Goal: Use online tool/utility: Utilize a website feature to perform a specific function

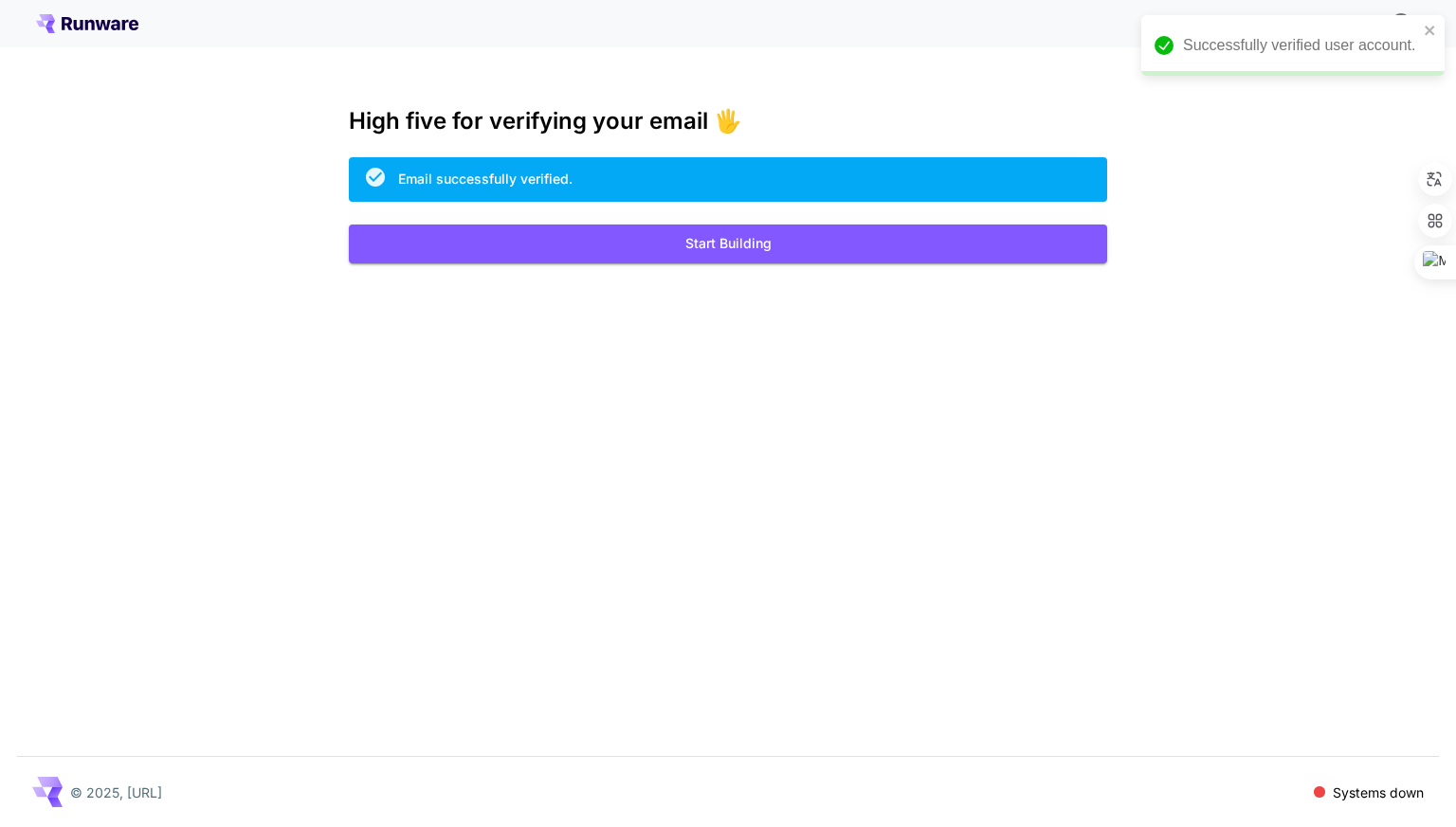
click at [1361, 795] on p "Systems down" at bounding box center [1377, 792] width 91 height 20
click at [1320, 798] on span at bounding box center [1319, 791] width 12 height 12
click at [1353, 783] on p "Systems down" at bounding box center [1377, 792] width 91 height 20
click at [1363, 792] on p "Systems down" at bounding box center [1377, 792] width 91 height 20
click at [717, 249] on button "Start Building" at bounding box center [727, 244] width 758 height 38
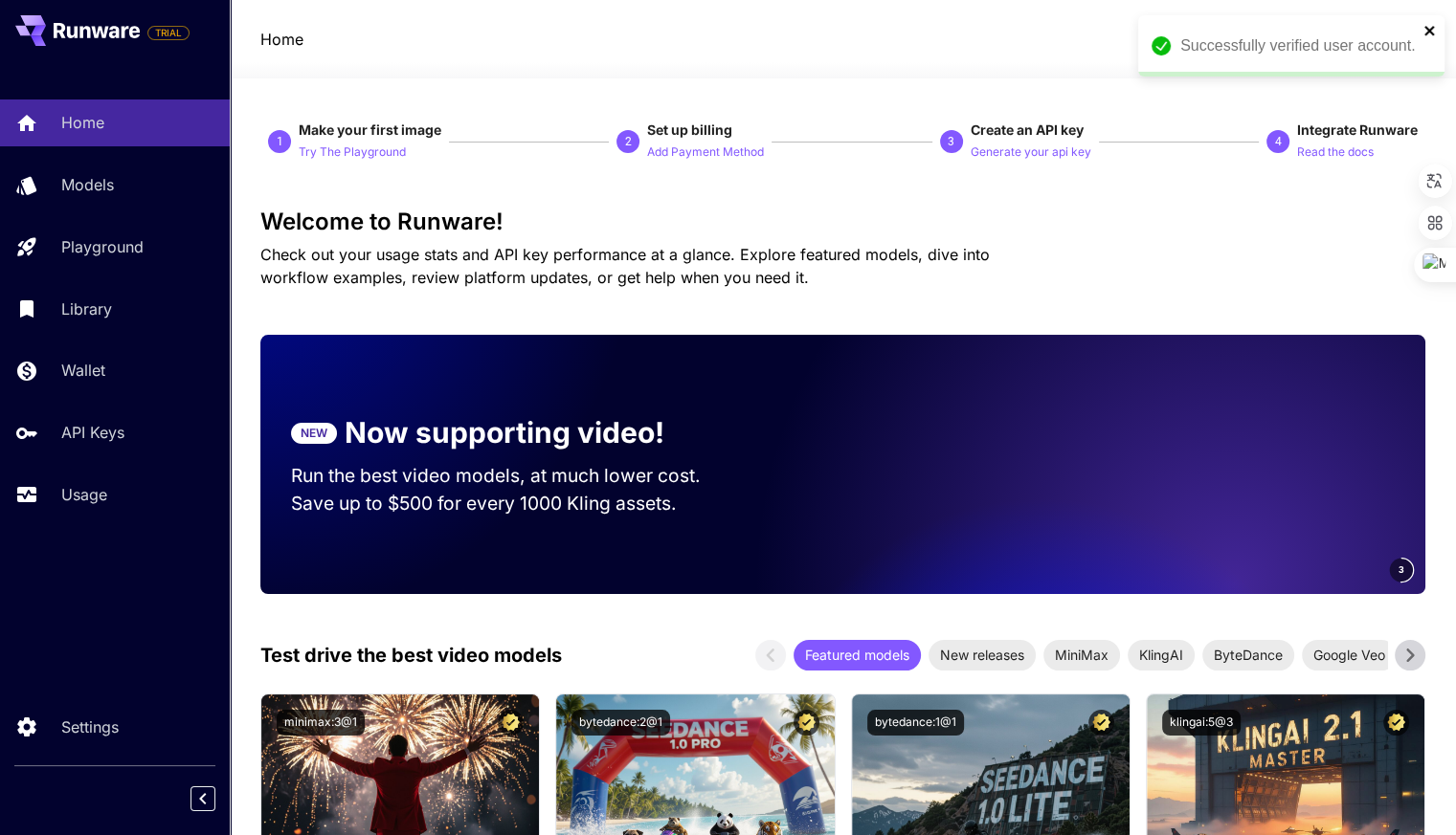
click at [1426, 31] on icon "close" at bounding box center [1430, 31] width 14 height 16
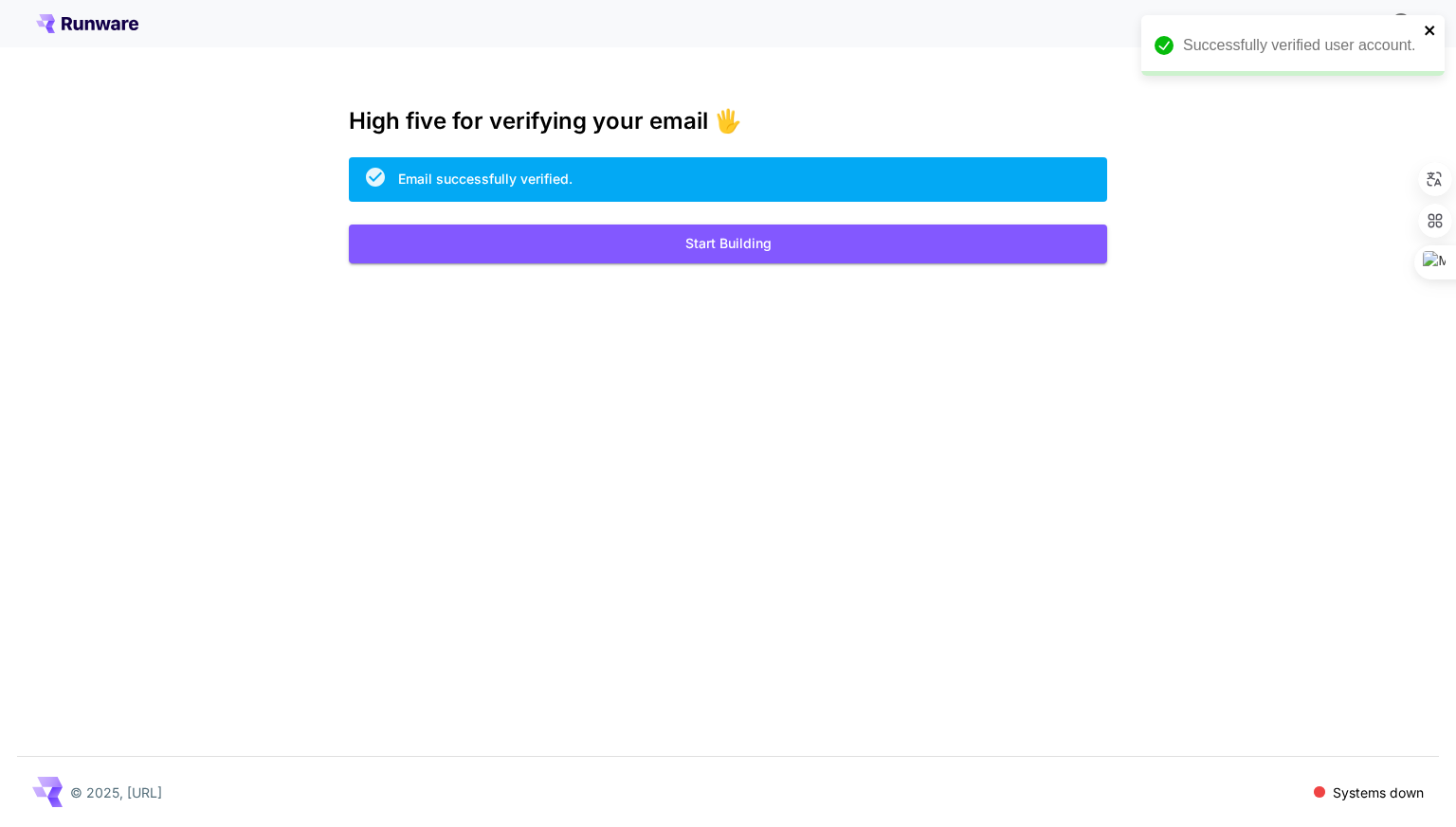
click at [1425, 29] on icon "close" at bounding box center [1430, 31] width 13 height 15
click at [1311, 22] on span "~1000 free images! 🎈" at bounding box center [1301, 24] width 145 height 16
click at [1202, 28] on span "Kick off with" at bounding box center [1191, 24] width 76 height 16
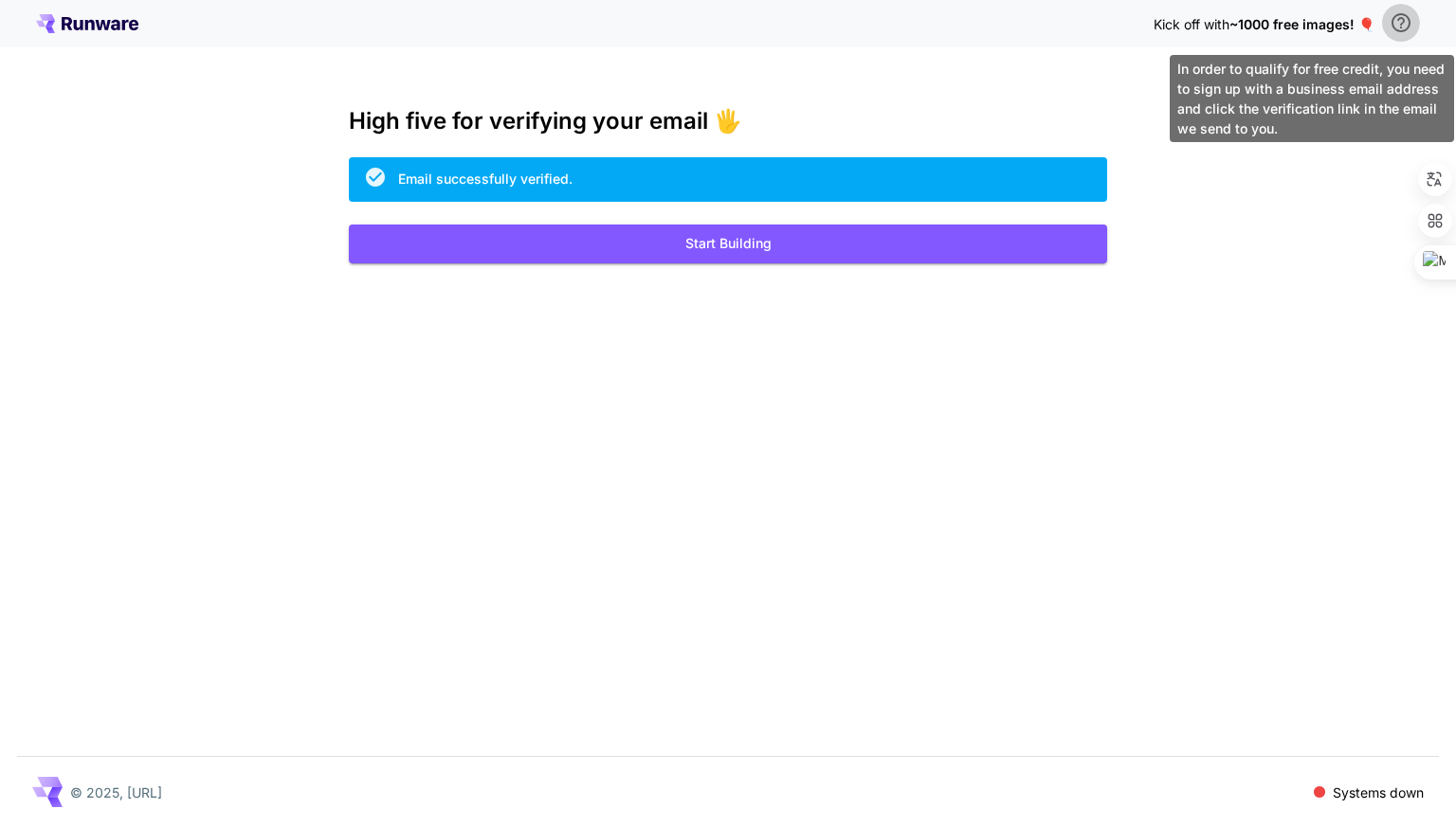
click at [1392, 20] on icon "\a In order to qualify for free credit, you need to sign up with a business ema…" at bounding box center [1401, 23] width 19 height 19
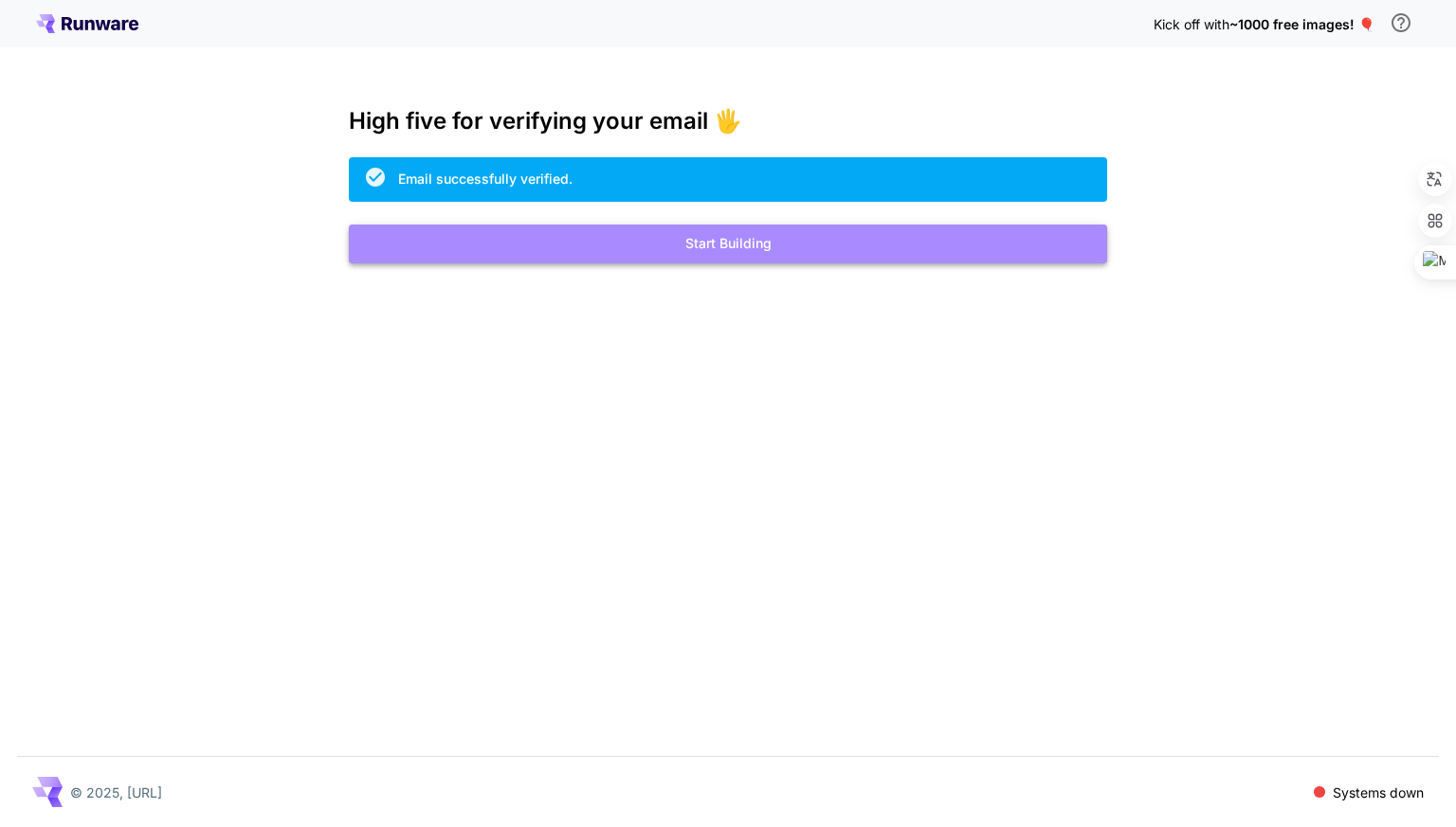
click at [776, 251] on button "Start Building" at bounding box center [727, 244] width 758 height 38
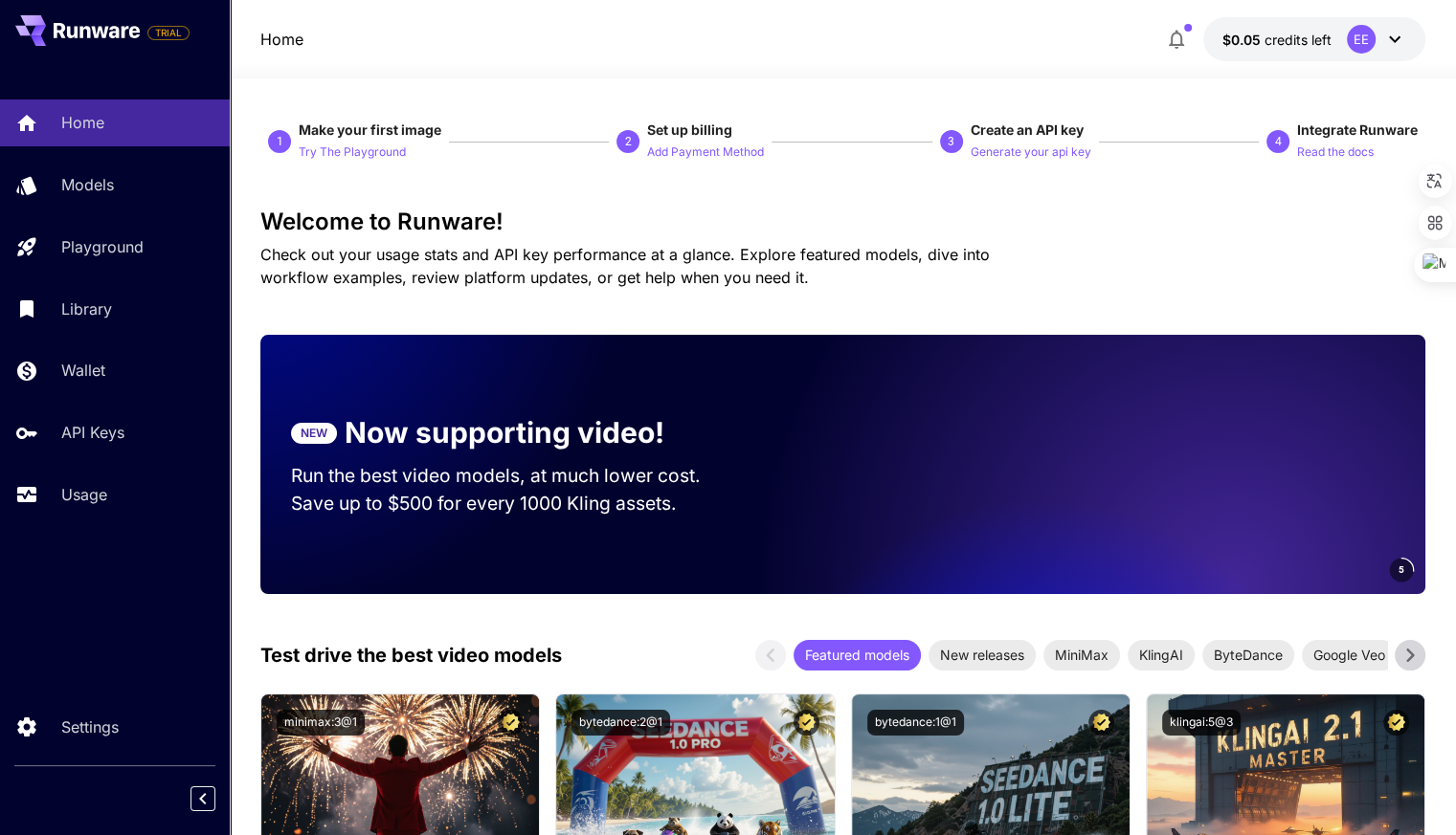
click at [1274, 36] on span "credits left" at bounding box center [1298, 40] width 67 height 16
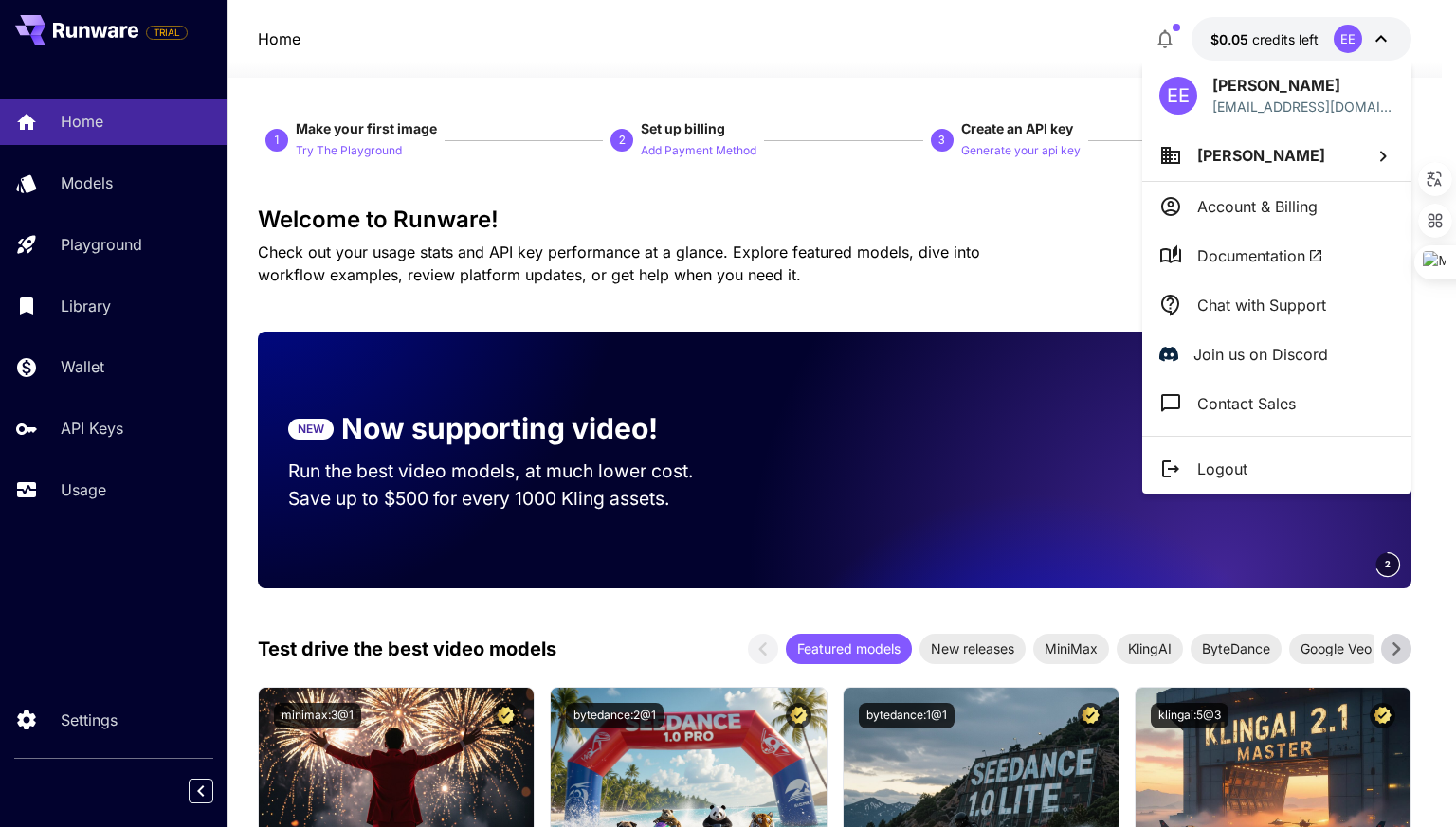
click at [1274, 215] on p "Account & Billing" at bounding box center [1256, 207] width 120 height 23
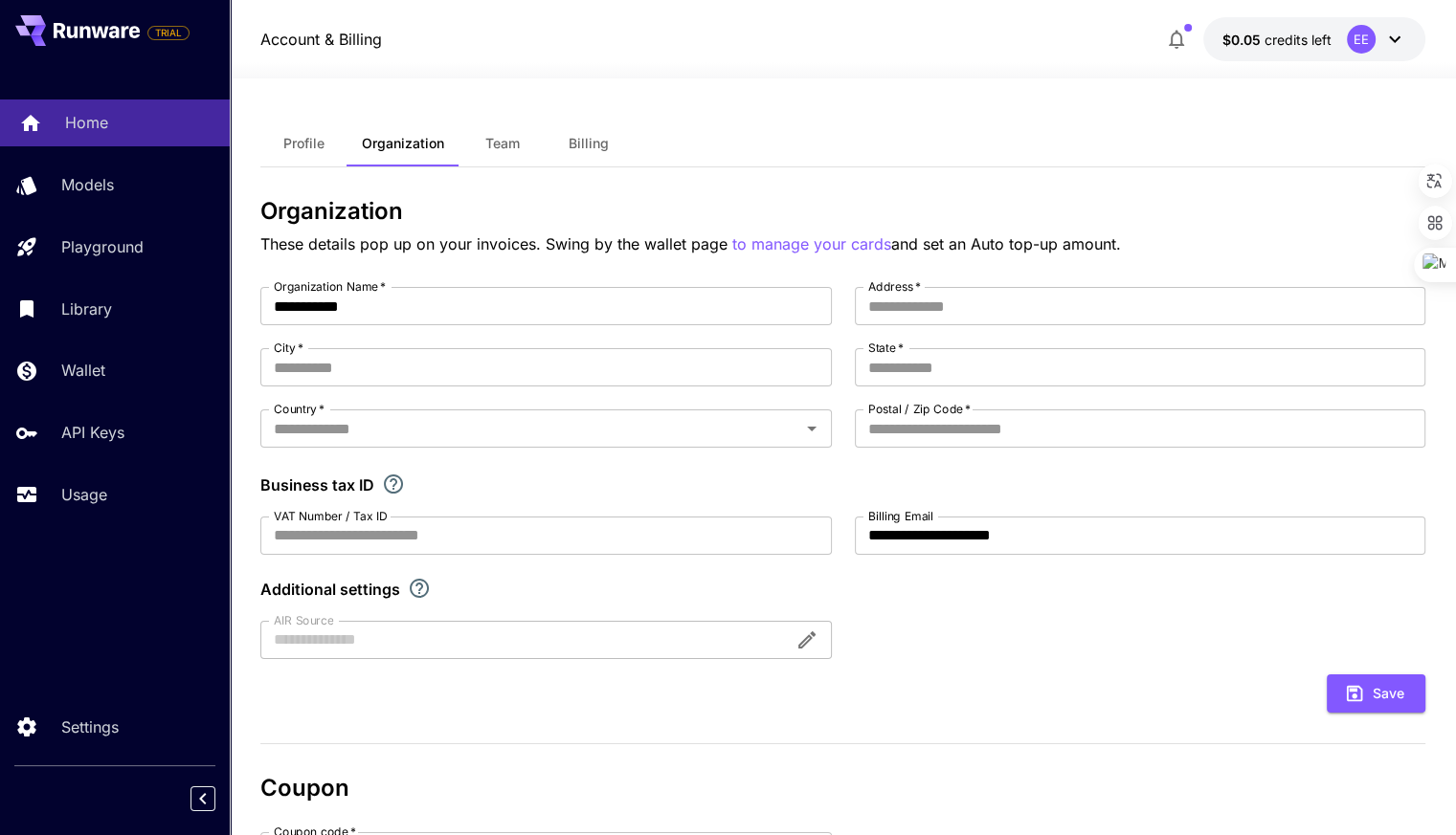
click at [46, 105] on link "Home" at bounding box center [114, 123] width 230 height 47
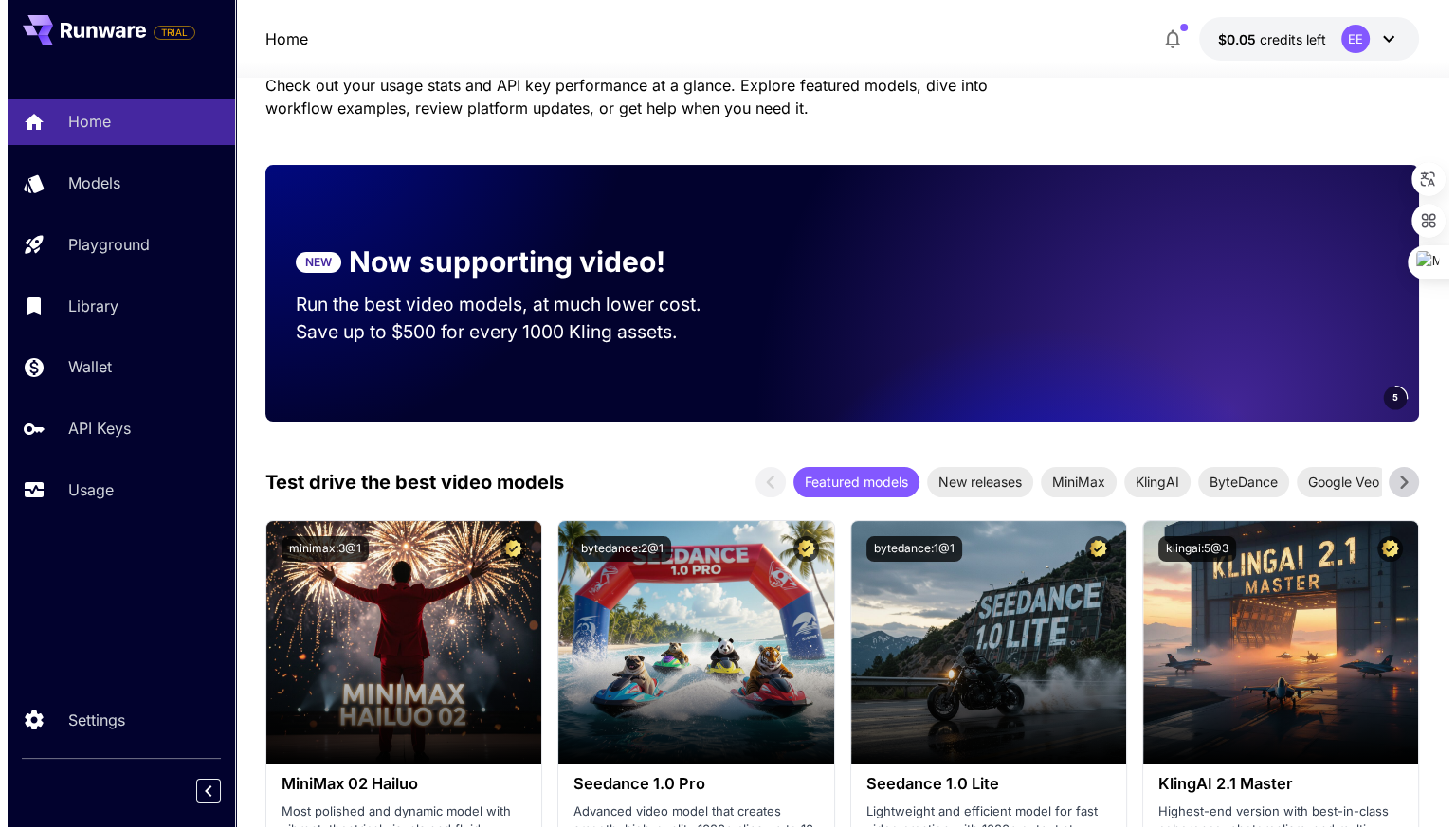
scroll to position [379, 0]
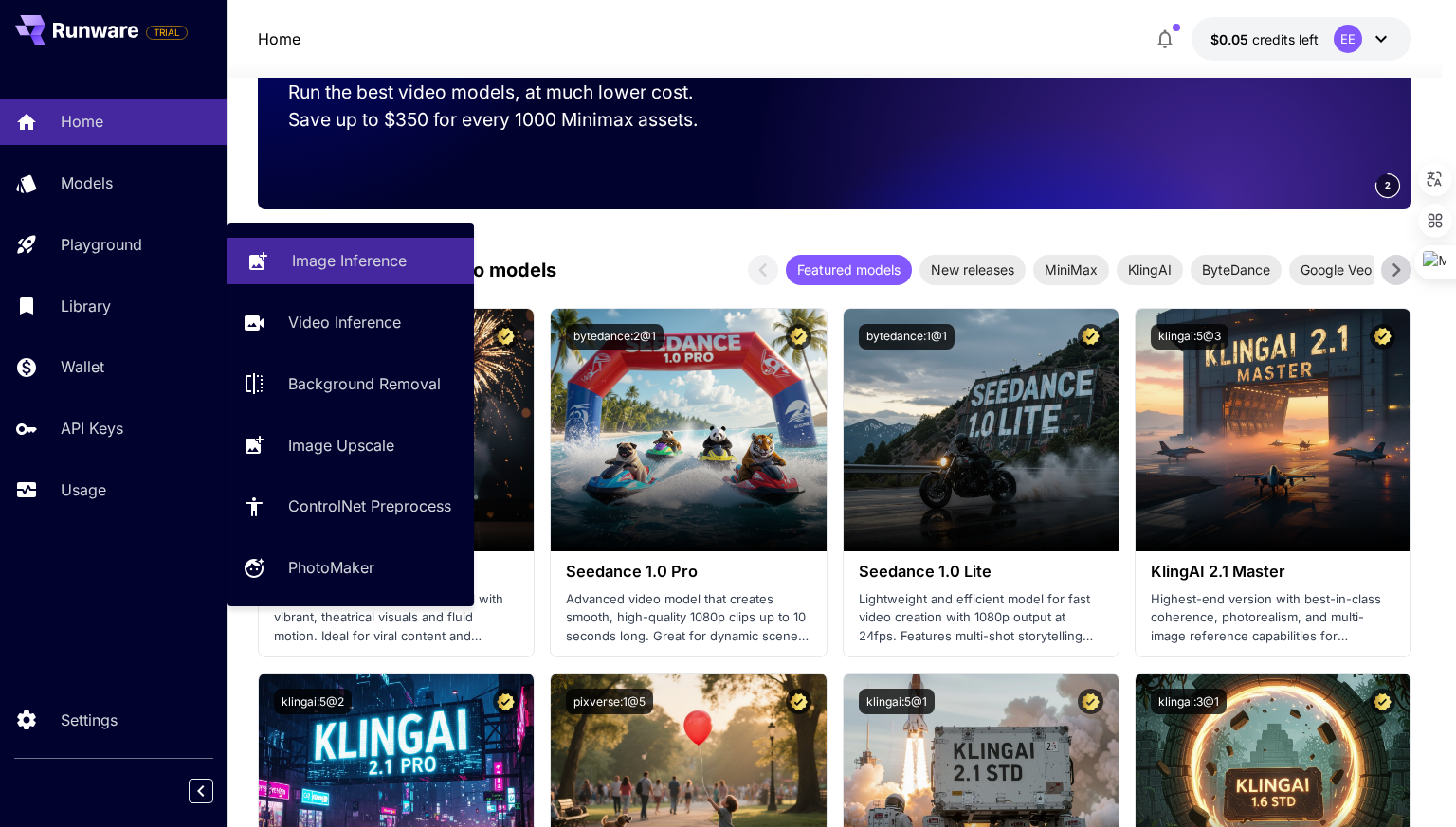
click at [352, 258] on p "Image Inference" at bounding box center [349, 261] width 114 height 23
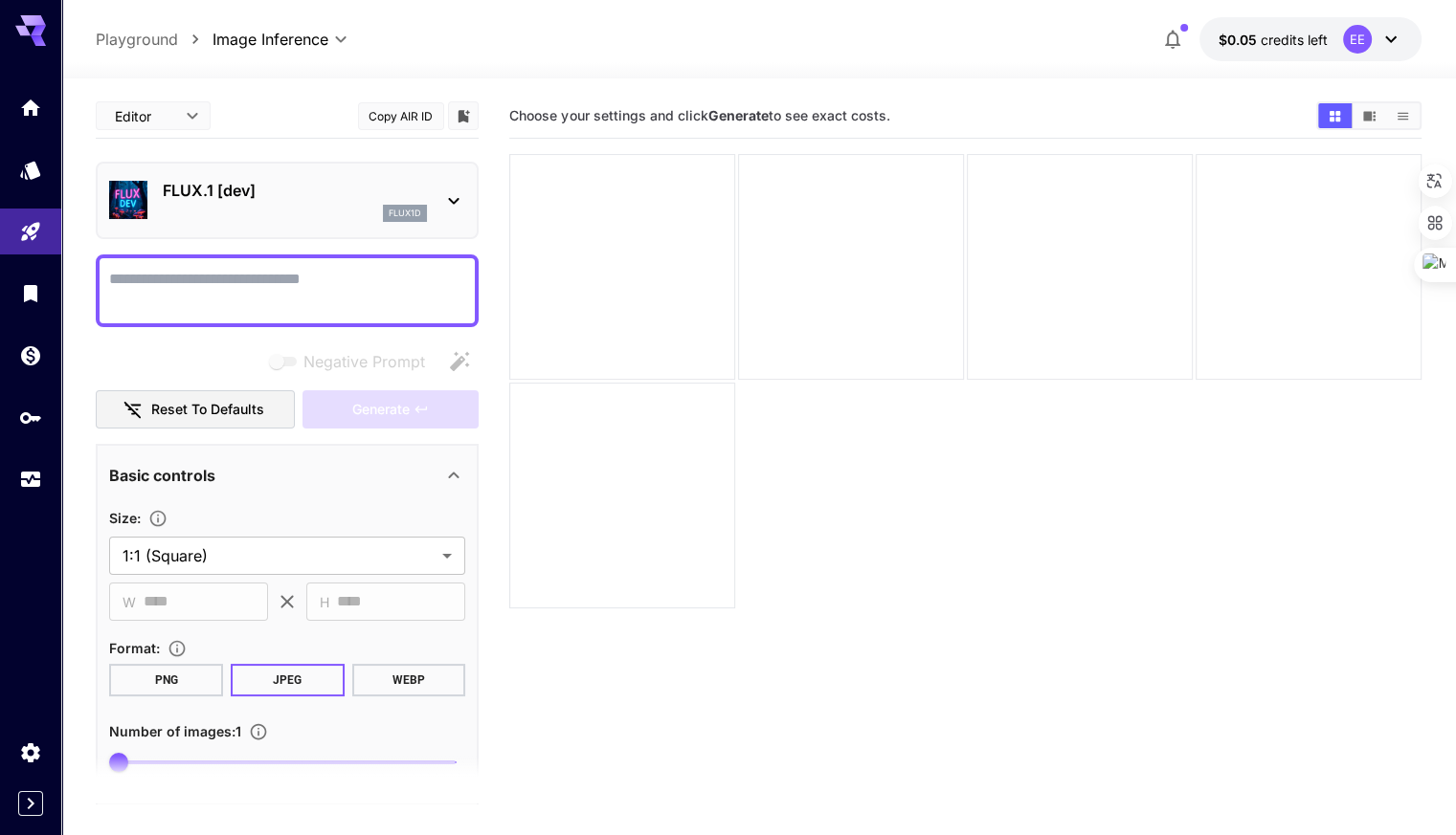
click at [296, 190] on p "FLUX.1 [dev]" at bounding box center [295, 191] width 264 height 23
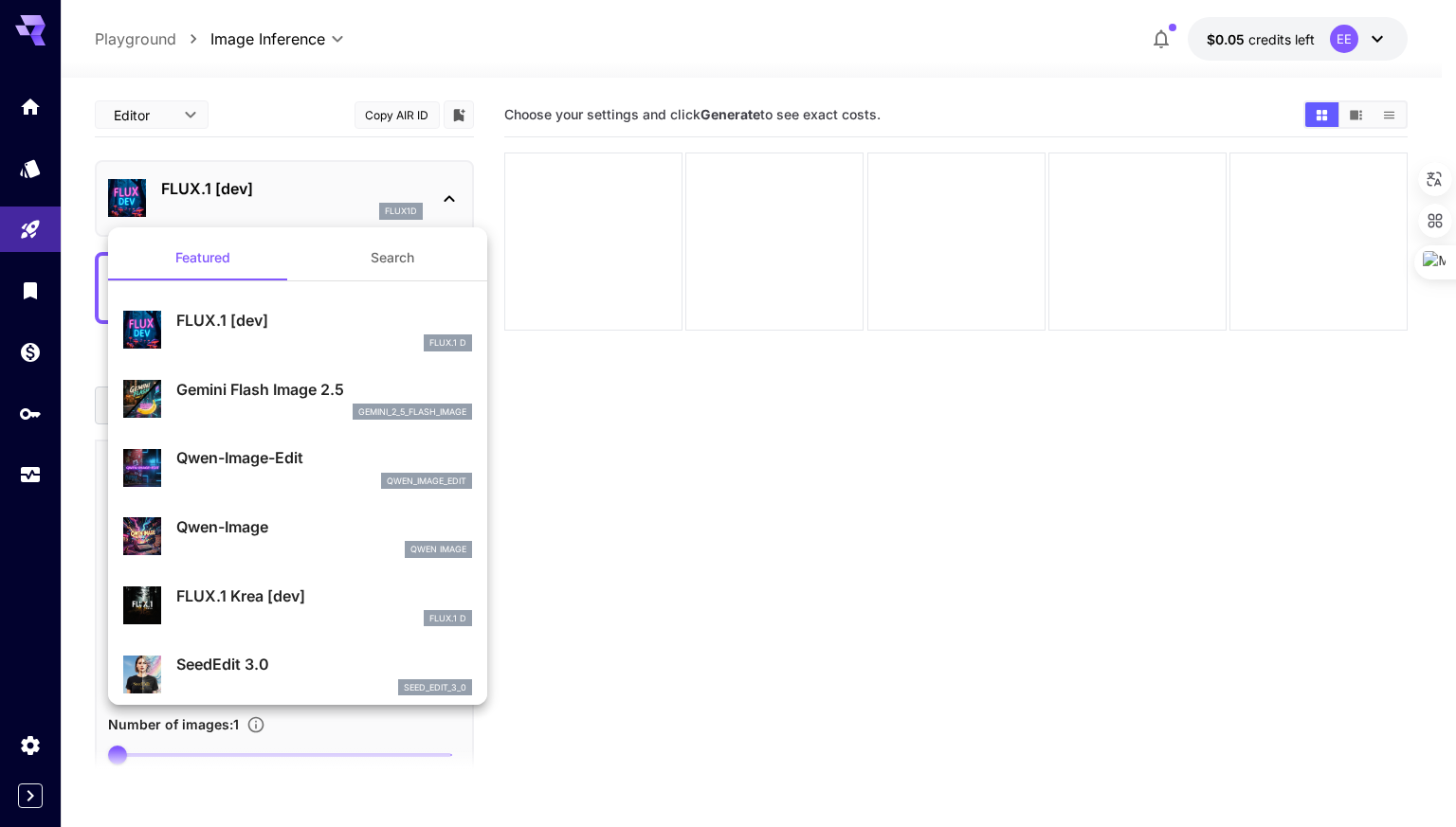
click at [303, 396] on p "Gemini Flash Image 2.5" at bounding box center [325, 390] width 296 height 23
